Goal: Find specific page/section: Find specific page/section

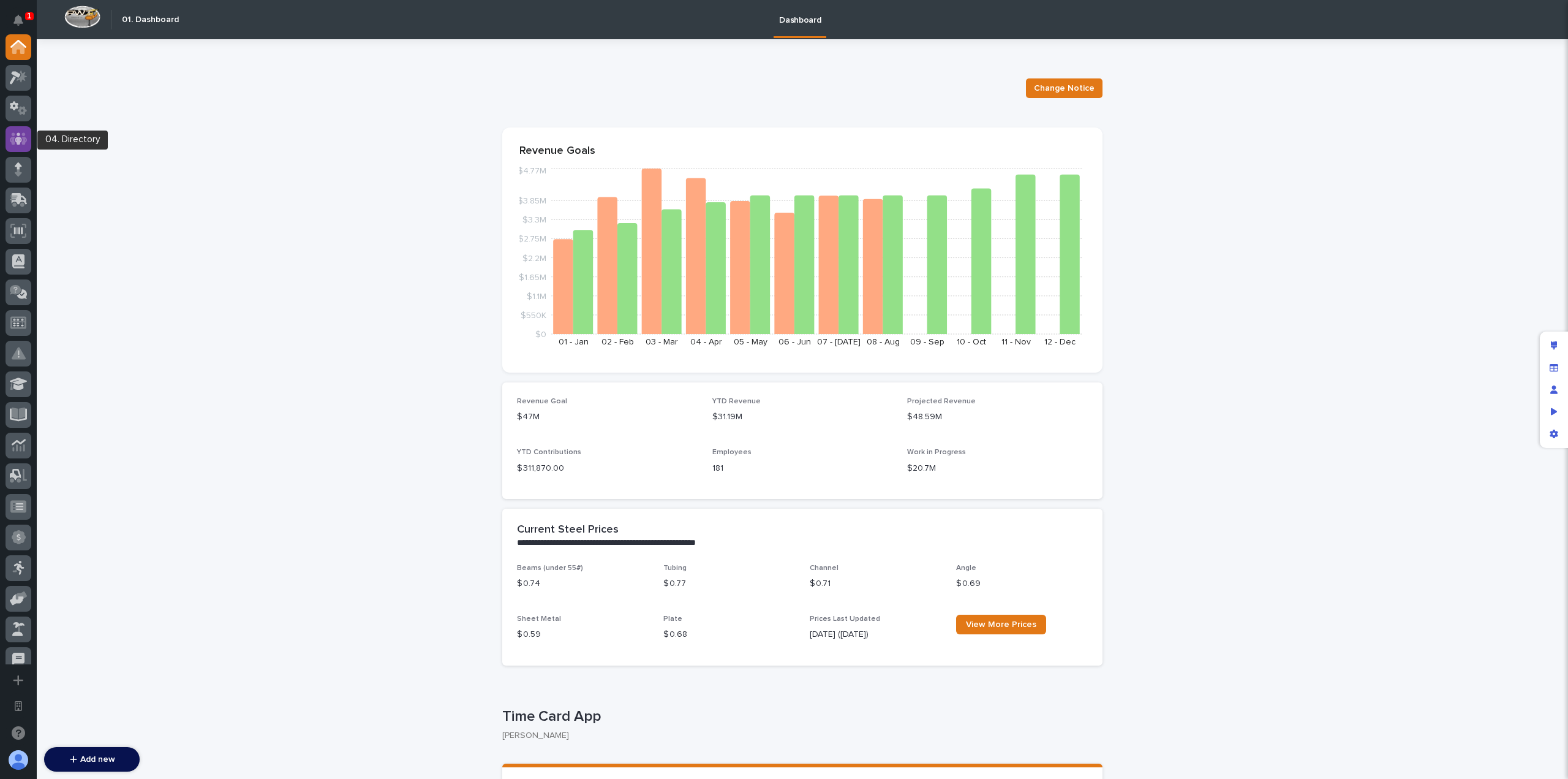
click at [24, 132] on icon at bounding box center [18, 139] width 18 height 14
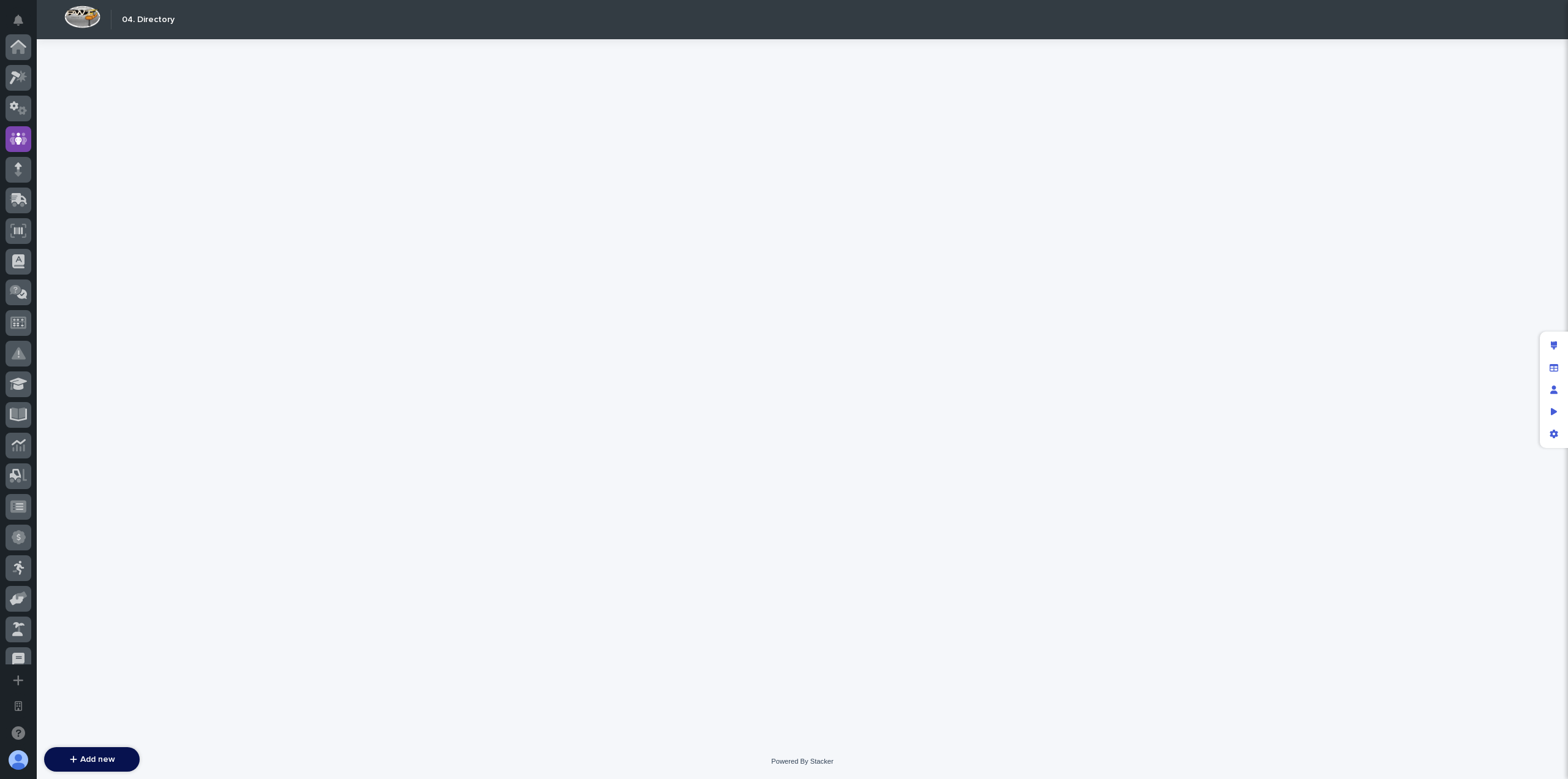
scroll to position [92, 0]
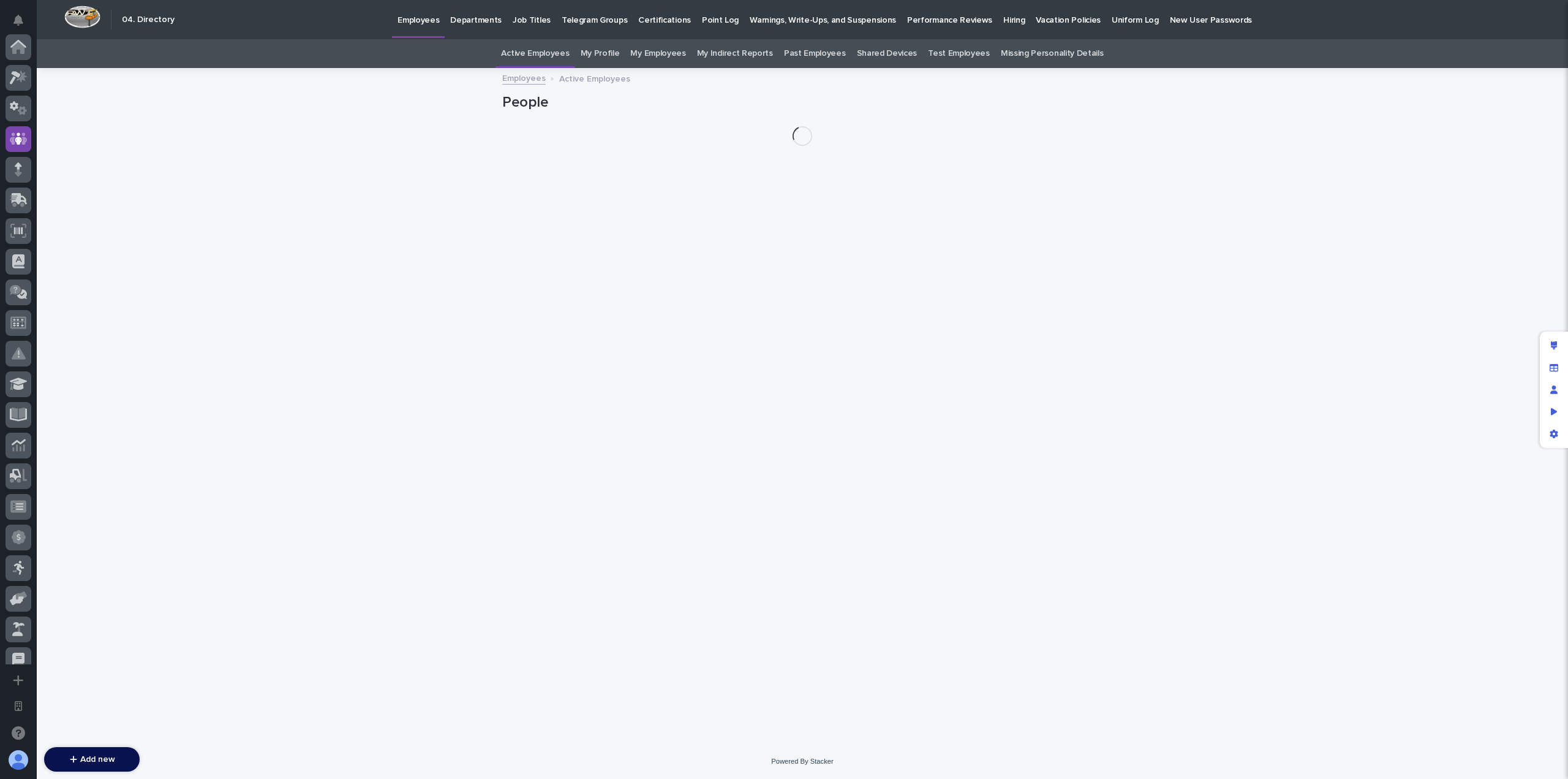
scroll to position [92, 0]
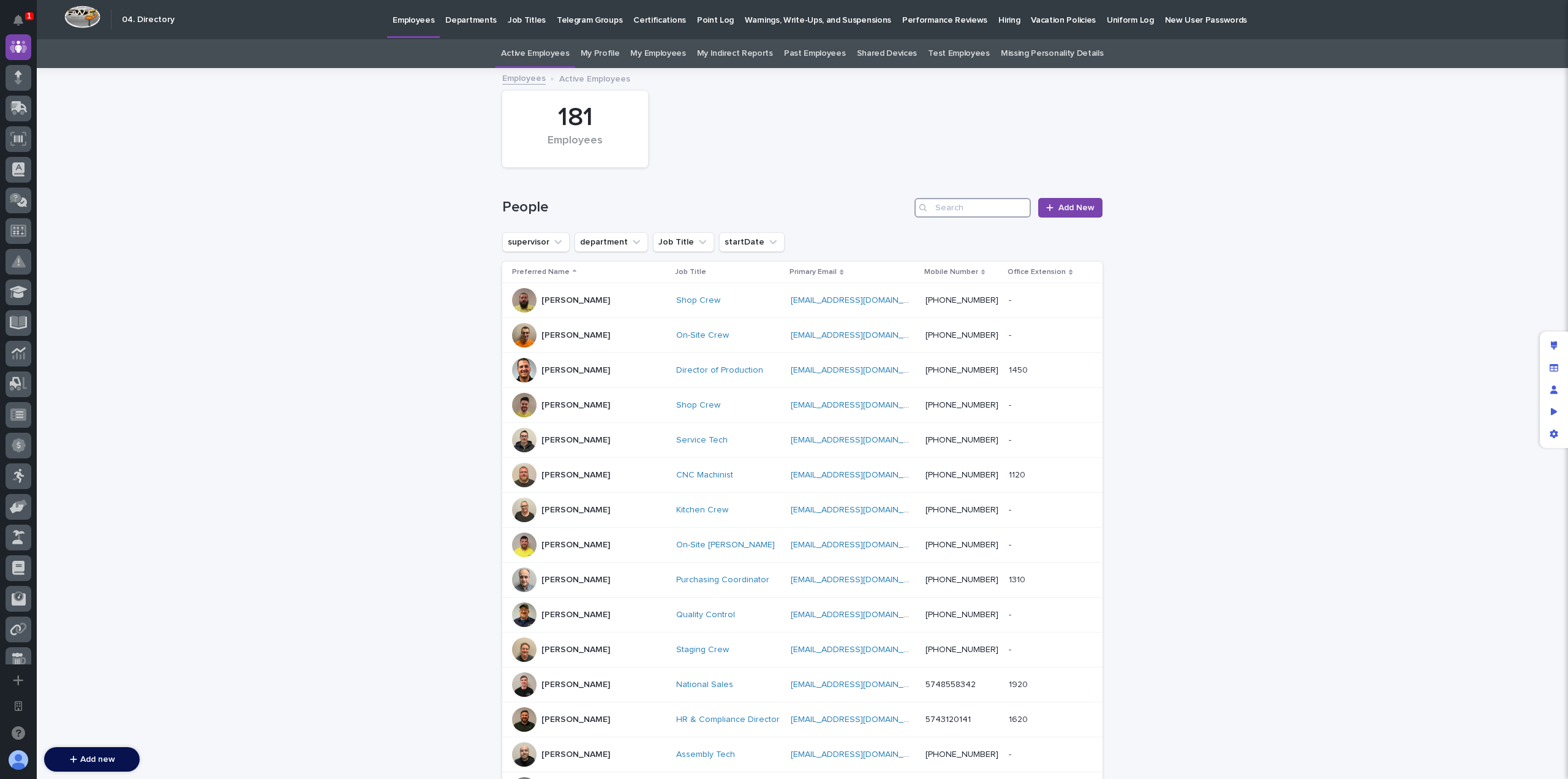
click at [974, 210] on input "Search" at bounding box center [973, 207] width 116 height 20
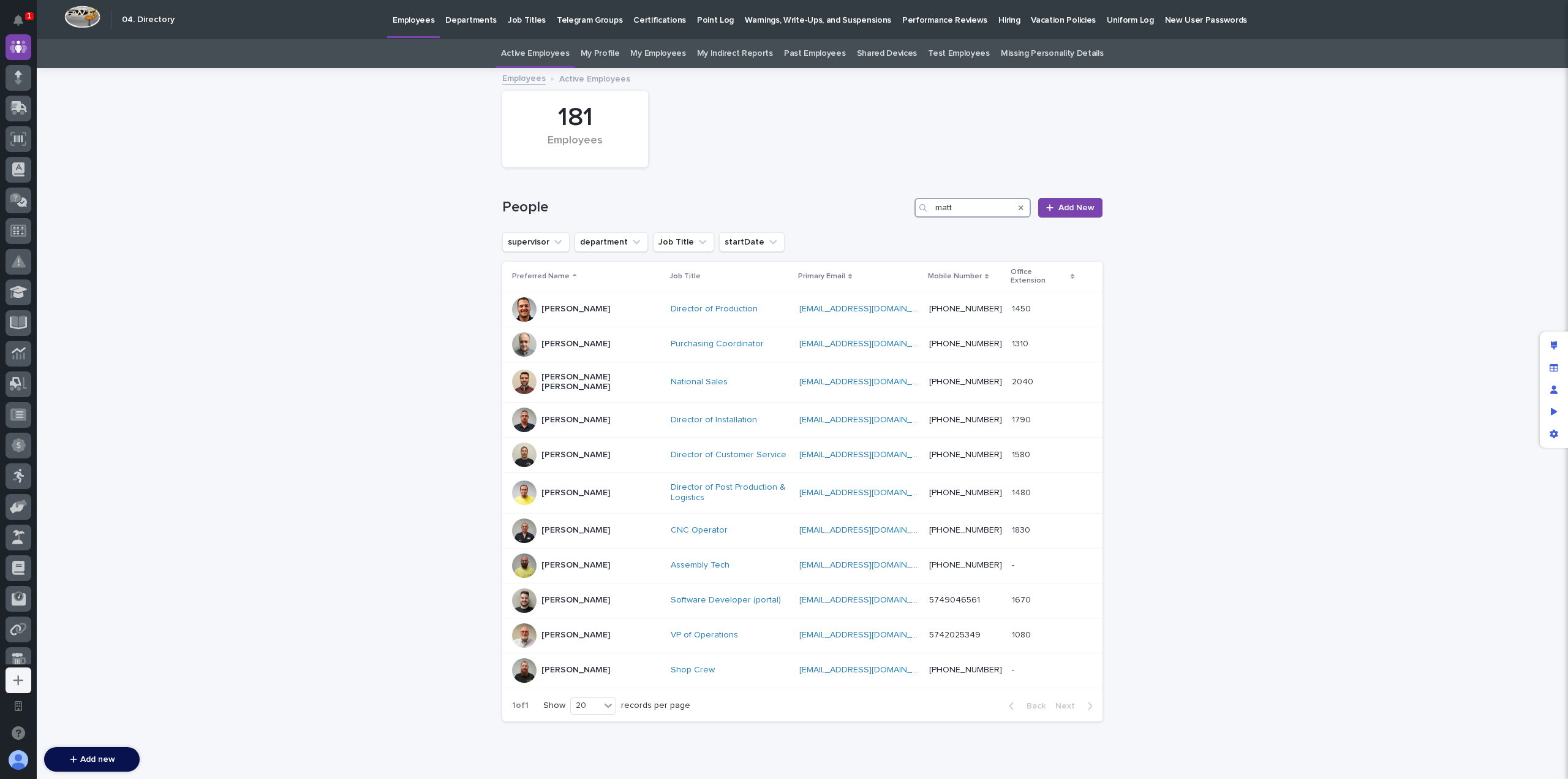
type input "matt"
click at [385, 297] on div "Loading... Saving… Loading... Saving… 181 Employees People [PERSON_NAME] New su…" at bounding box center [802, 430] width 1532 height 723
click at [304, 235] on div "Loading... Saving… Loading... Saving… 181 Employees People [PERSON_NAME] New su…" at bounding box center [802, 430] width 1532 height 723
